Goal: Task Accomplishment & Management: Manage account settings

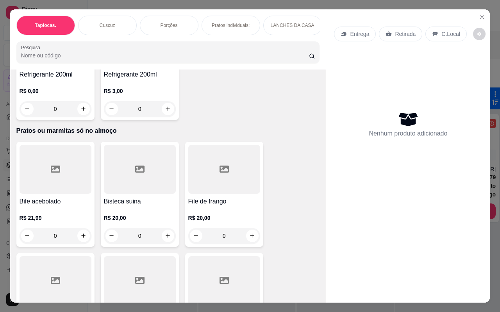
scroll to position [2059, 0]
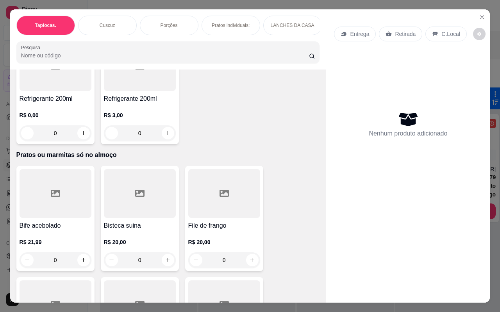
click at [240, 195] on div at bounding box center [224, 193] width 72 height 49
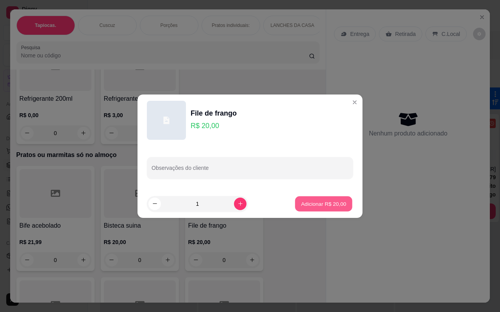
click at [312, 201] on p "Adicionar R$ 20,00" at bounding box center [323, 203] width 45 height 7
type input "1"
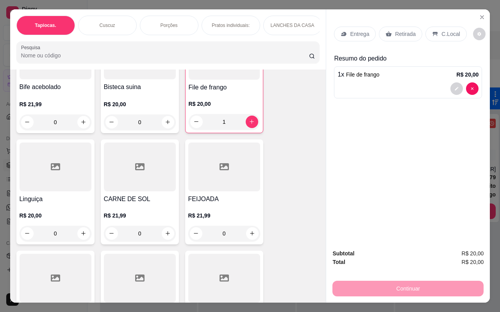
scroll to position [2215, 0]
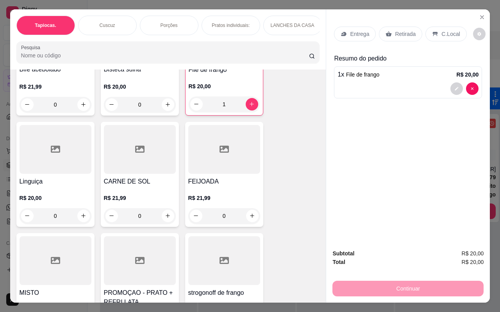
click at [145, 167] on div at bounding box center [140, 149] width 72 height 49
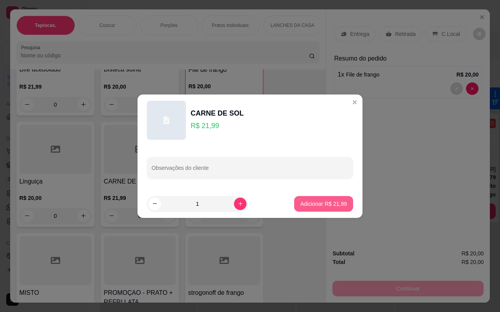
click at [311, 201] on p "Adicionar R$ 21,99" at bounding box center [323, 204] width 46 height 8
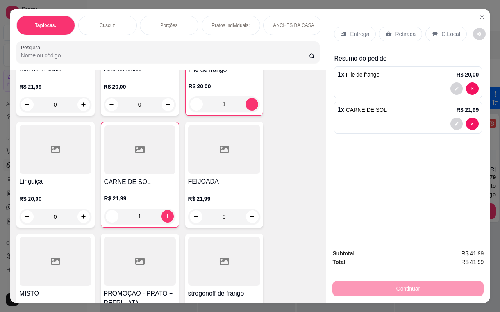
type input "1"
click at [441, 30] on p "C.Local" at bounding box center [450, 34] width 18 height 8
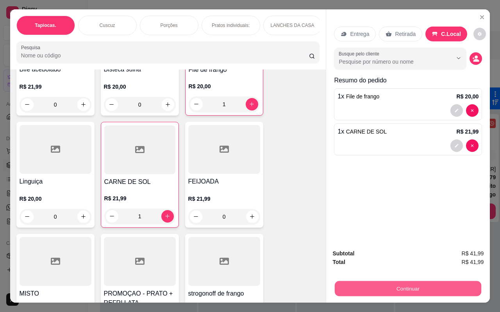
click at [396, 287] on button "Continuar" at bounding box center [407, 288] width 146 height 15
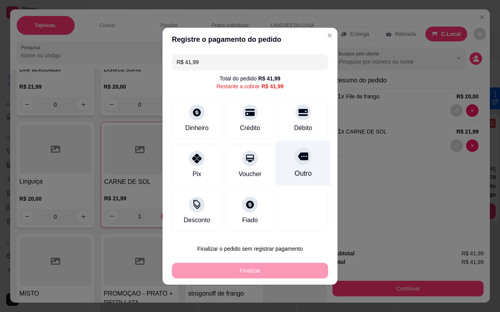
click at [305, 158] on div at bounding box center [302, 156] width 17 height 17
type input "R$ 0,00"
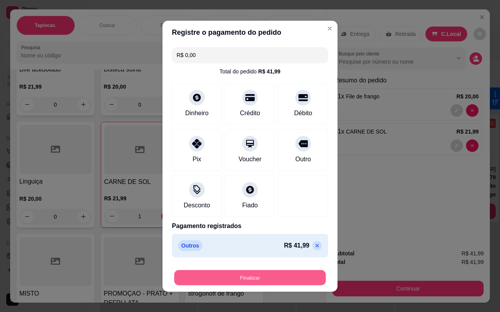
click at [244, 278] on button "Finalizar" at bounding box center [249, 277] width 151 height 15
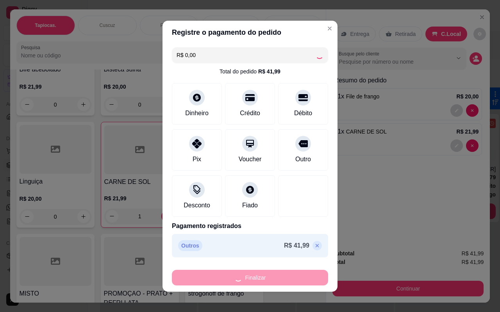
type input "0"
type input "-R$ 41,99"
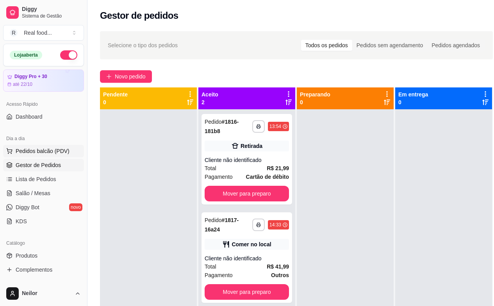
click at [33, 153] on span "Pedidos balcão (PDV)" at bounding box center [43, 151] width 54 height 8
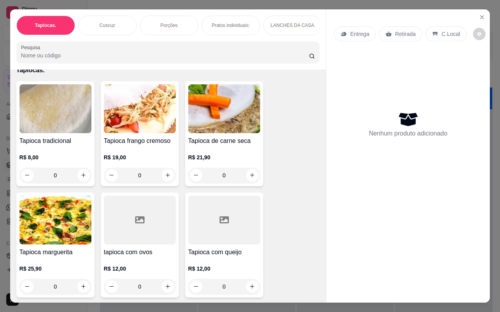
scroll to position [78, 0]
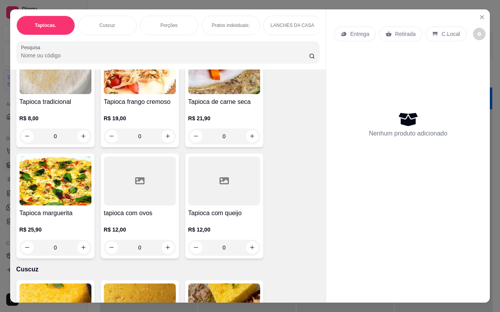
click at [124, 205] on div at bounding box center [140, 181] width 72 height 49
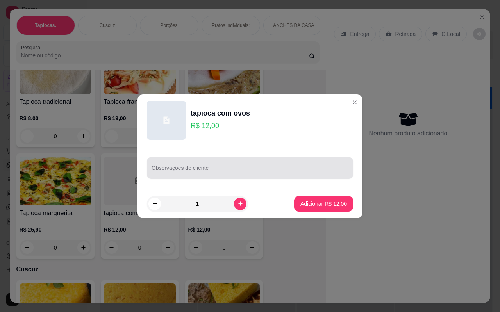
click at [167, 169] on input "Observações do cliente" at bounding box center [249, 171] width 197 height 8
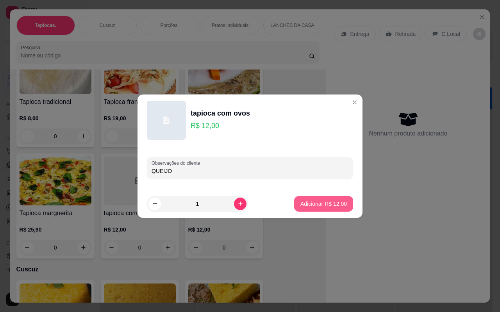
type input "QUEIJO"
click at [321, 203] on p "Adicionar R$ 12,00" at bounding box center [323, 203] width 45 height 7
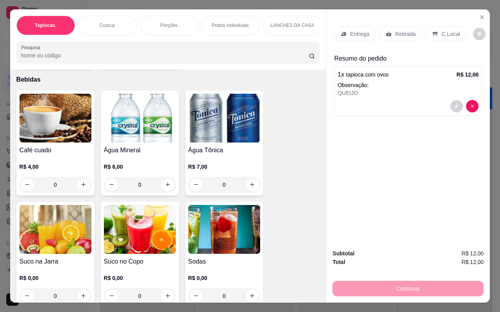
scroll to position [1756, 0]
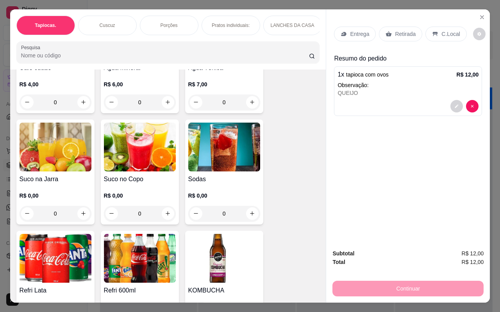
click at [134, 162] on img at bounding box center [140, 147] width 72 height 49
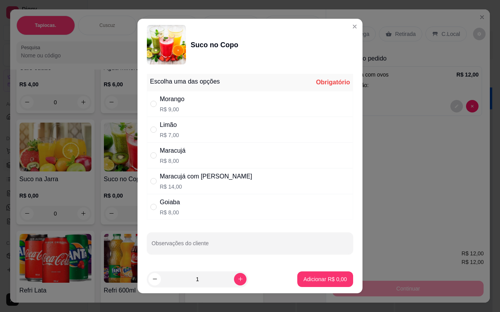
click at [183, 102] on div "Morango R$ 9,00" at bounding box center [250, 104] width 206 height 26
click at [174, 131] on p "R$ 7,00" at bounding box center [169, 135] width 19 height 8
radio input "false"
click at [178, 155] on div "Maracujá" at bounding box center [173, 150] width 26 height 9
radio input "false"
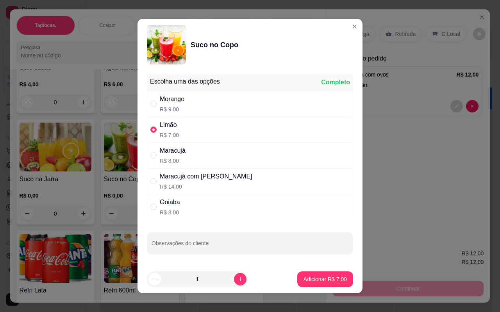
radio input "true"
click at [166, 128] on div "Limão" at bounding box center [169, 124] width 19 height 9
radio input "true"
radio input "false"
click at [333, 278] on p "Adicionar R$ 7,00" at bounding box center [325, 278] width 42 height 7
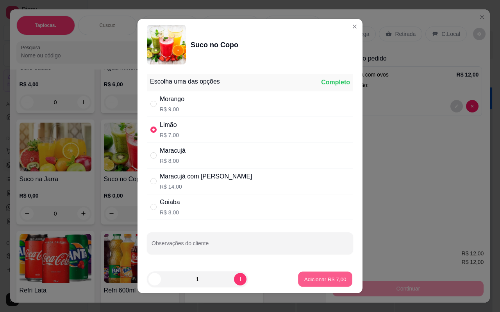
type input "1"
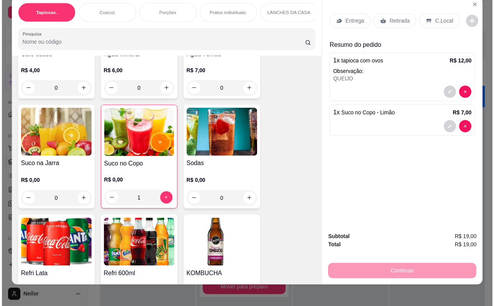
scroll to position [19, 0]
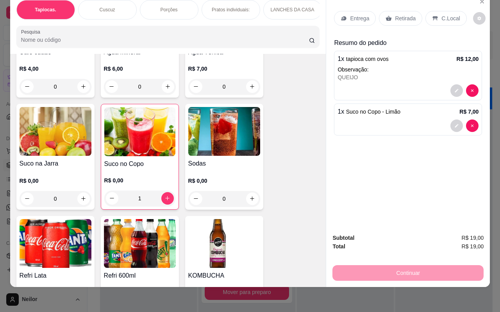
click at [442, 14] on p "C.Local" at bounding box center [450, 18] width 18 height 8
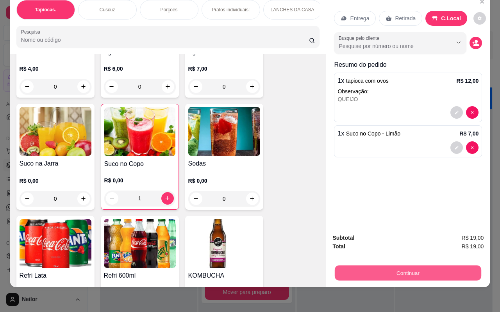
click at [372, 269] on button "Continuar" at bounding box center [407, 272] width 146 height 15
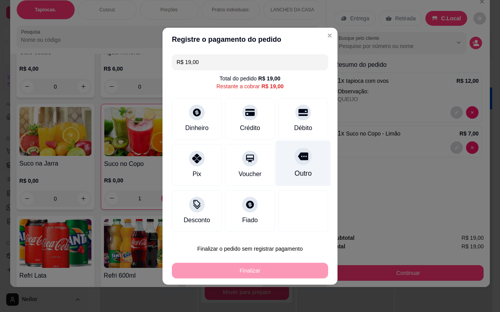
click at [320, 173] on div "Outro" at bounding box center [303, 163] width 55 height 46
type input "R$ 0,00"
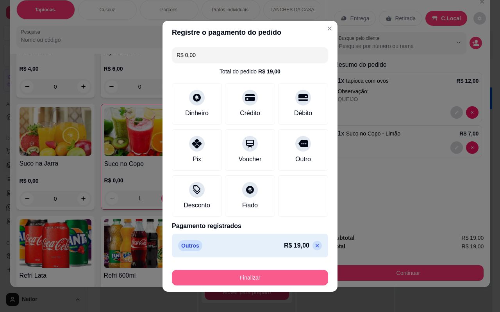
click at [281, 280] on button "Finalizar" at bounding box center [250, 278] width 156 height 16
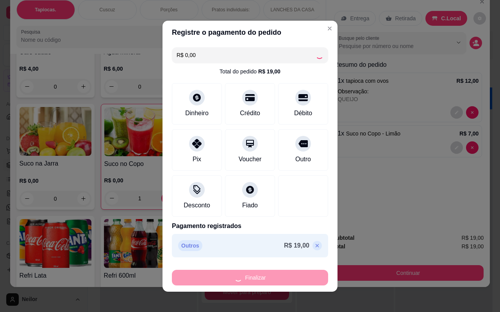
type input "0"
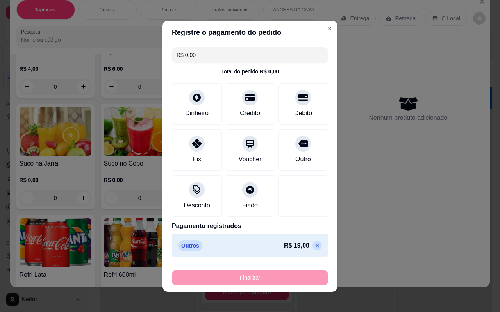
type input "-R$ 19,00"
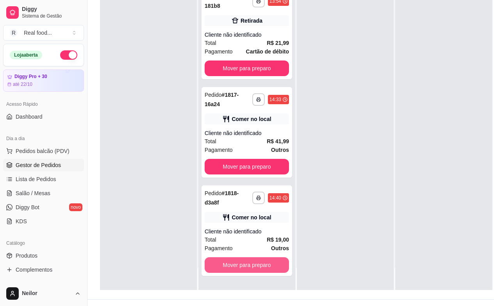
scroll to position [117, 0]
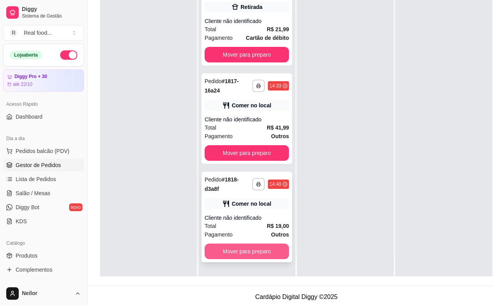
click at [253, 244] on button "Mover para preparo" at bounding box center [247, 252] width 84 height 16
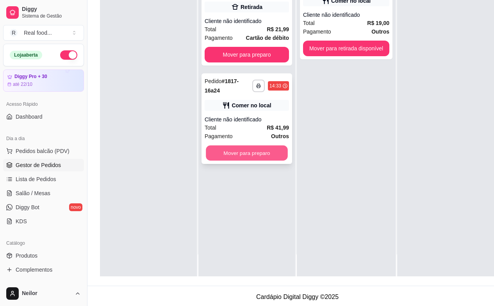
click at [249, 146] on button "Mover para preparo" at bounding box center [247, 153] width 82 height 15
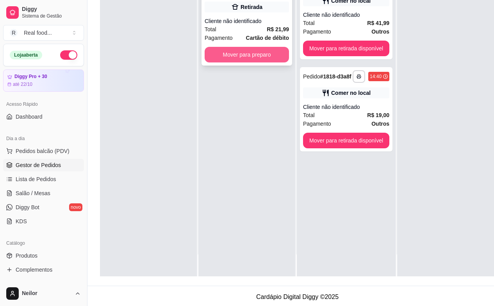
click at [248, 48] on button "Mover para preparo" at bounding box center [247, 55] width 84 height 16
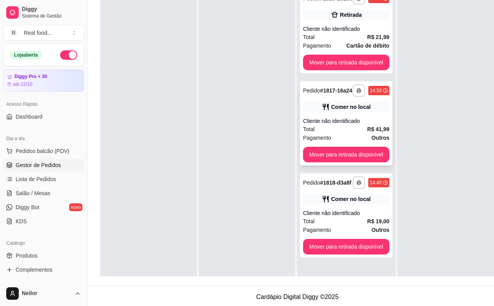
scroll to position [0, 0]
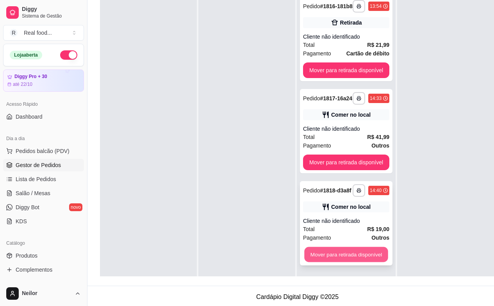
click at [349, 255] on button "Mover para retirada disponível" at bounding box center [346, 254] width 84 height 15
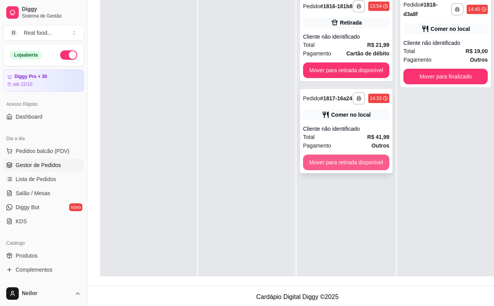
click at [347, 158] on button "Mover para retirada disponível" at bounding box center [346, 163] width 86 height 16
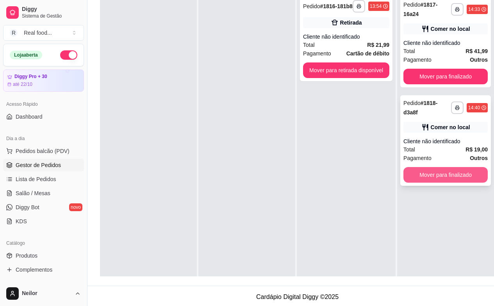
click at [444, 167] on button "Mover para finalizado" at bounding box center [445, 175] width 84 height 16
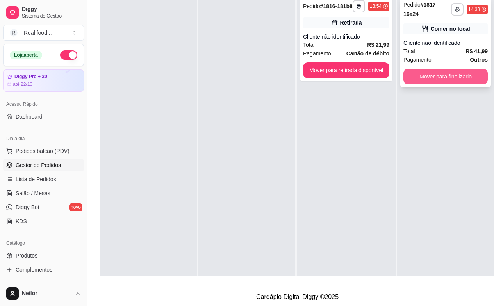
click at [433, 78] on button "Mover para finalizado" at bounding box center [445, 77] width 84 height 16
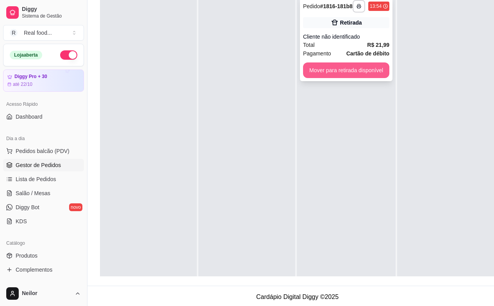
click at [367, 66] on button "Mover para retirada disponível" at bounding box center [346, 70] width 86 height 16
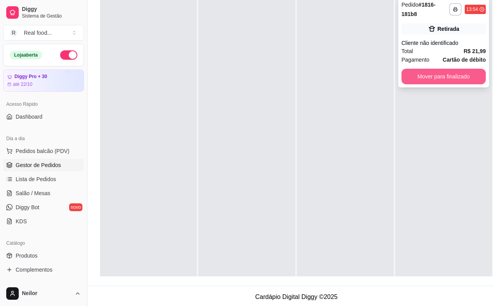
click at [443, 70] on button "Mover para finalizado" at bounding box center [443, 77] width 84 height 16
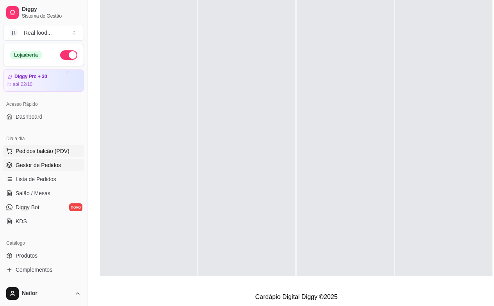
click at [44, 153] on span "Pedidos balcão (PDV)" at bounding box center [43, 151] width 54 height 8
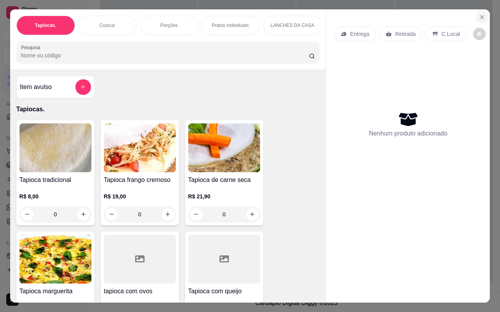
click at [478, 14] on icon "Close" at bounding box center [481, 17] width 6 height 6
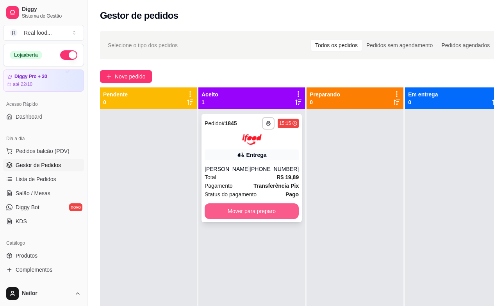
click at [243, 213] on button "Mover para preparo" at bounding box center [252, 211] width 94 height 16
